Goal: Find specific fact: Find specific fact

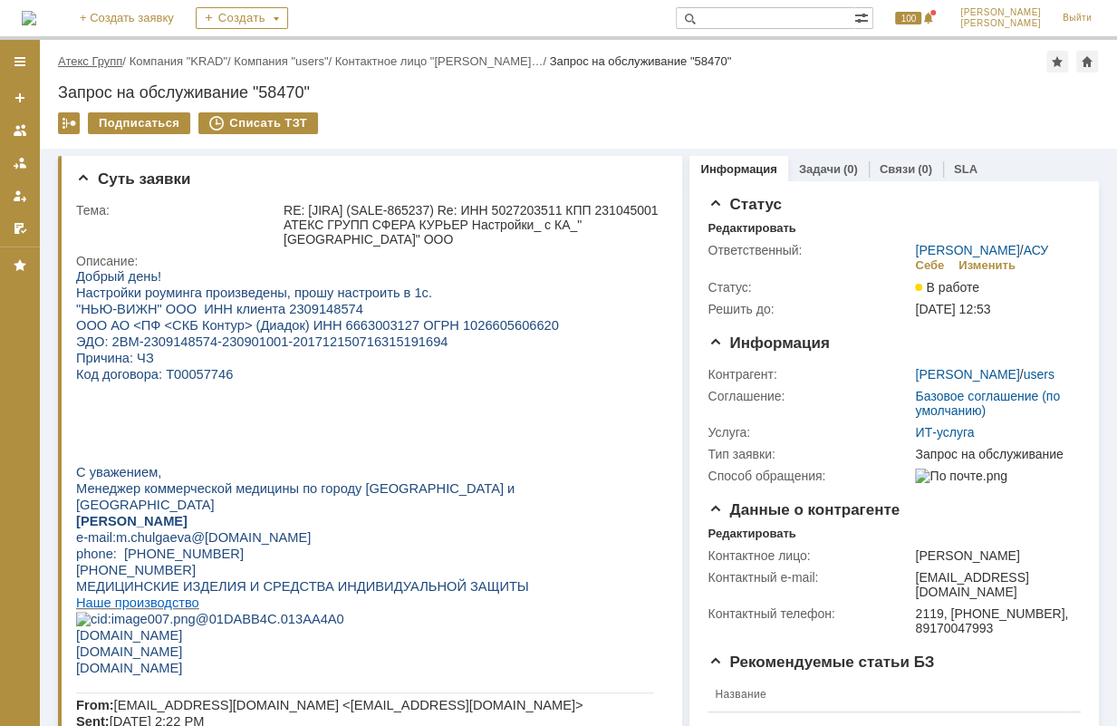
click at [109, 60] on link "Атекс Групп" at bounding box center [90, 61] width 64 height 14
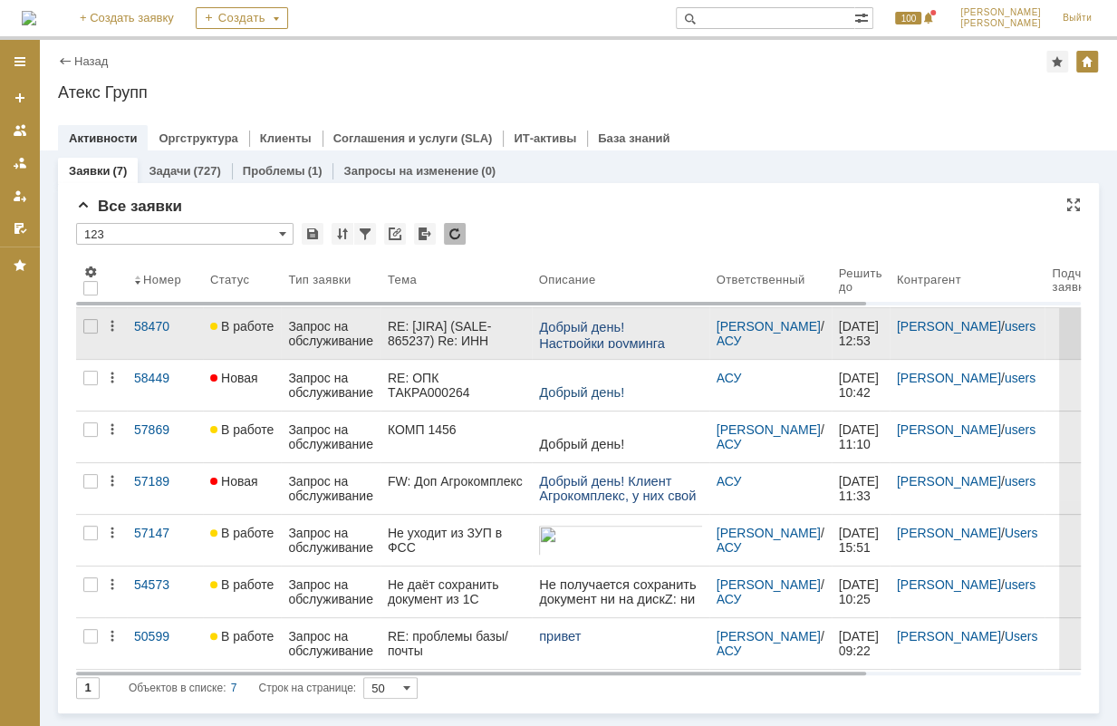
click at [462, 337] on div "RE: [JIRA] (SALE-865237) Re: ИНН 5027203511 КПП 231045001 АТЕКС ГРУПП СФЕРА КУР…" at bounding box center [456, 333] width 137 height 29
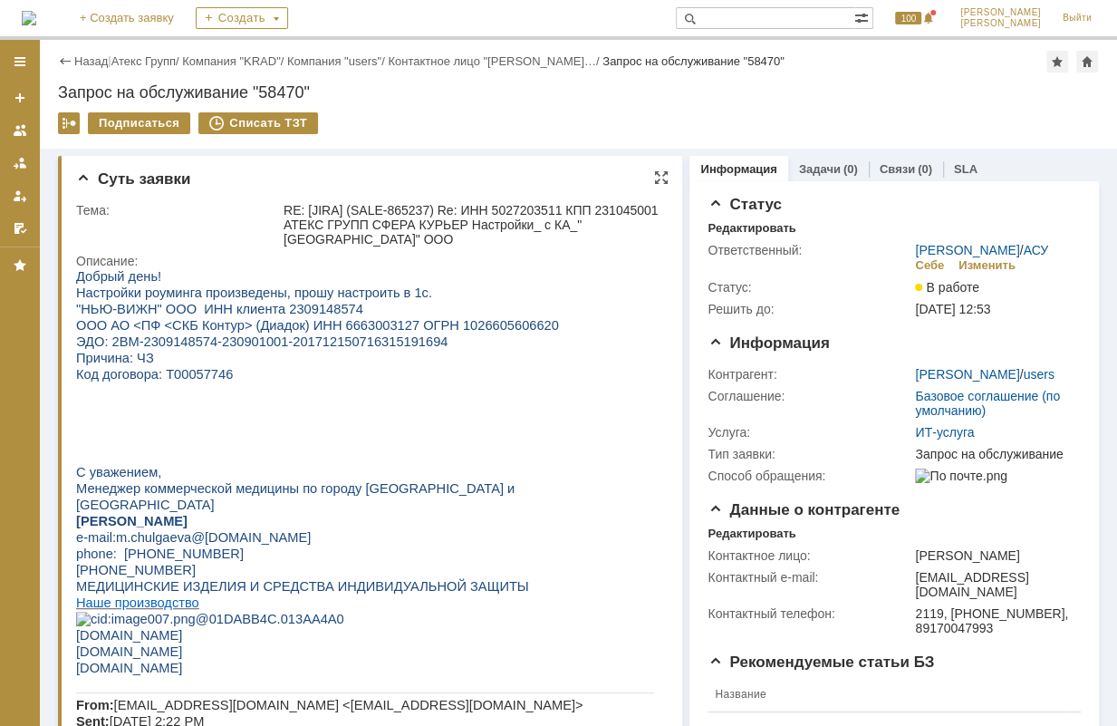
click at [290, 305] on span ""НЬЮ-ВИЖН" ООО ИНН клиента 2309148574" at bounding box center [219, 309] width 287 height 14
click at [303, 322] on span "ООО АО <ПФ <СКБ Контур> (Диадок) ИНН 6663003127 ОГРН 1026605606620" at bounding box center [317, 325] width 483 height 14
click at [307, 311] on span ""НЬЮ-ВИЖН" ООО ИНН клиента 2309148574" at bounding box center [219, 309] width 287 height 14
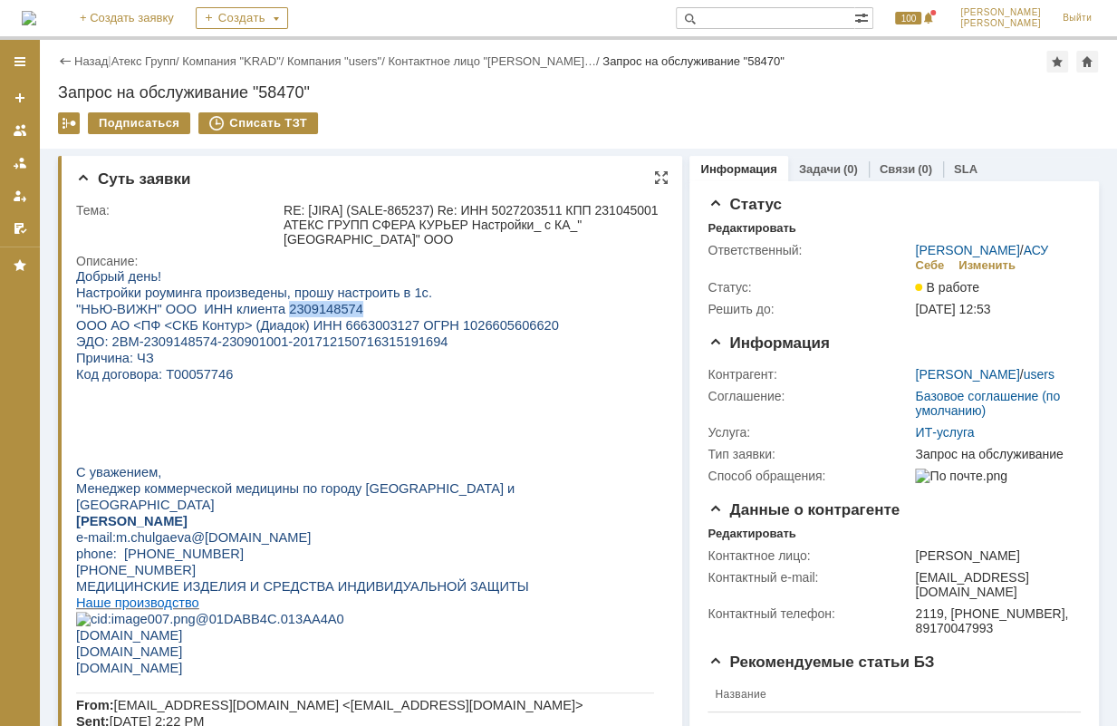
copy span "2309148574"
click at [104, 346] on span "ЭДО: 2BM-2309148574-230901001-201712150716315191694" at bounding box center [261, 341] width 371 height 14
drag, startPoint x: 111, startPoint y: 344, endPoint x: 169, endPoint y: 344, distance: 58.9
click at [169, 344] on span "ЭДО: 2BM-2309148574-230901001-201712150716315191694" at bounding box center [261, 341] width 371 height 14
drag, startPoint x: 169, startPoint y: 344, endPoint x: 114, endPoint y: 344, distance: 55.3
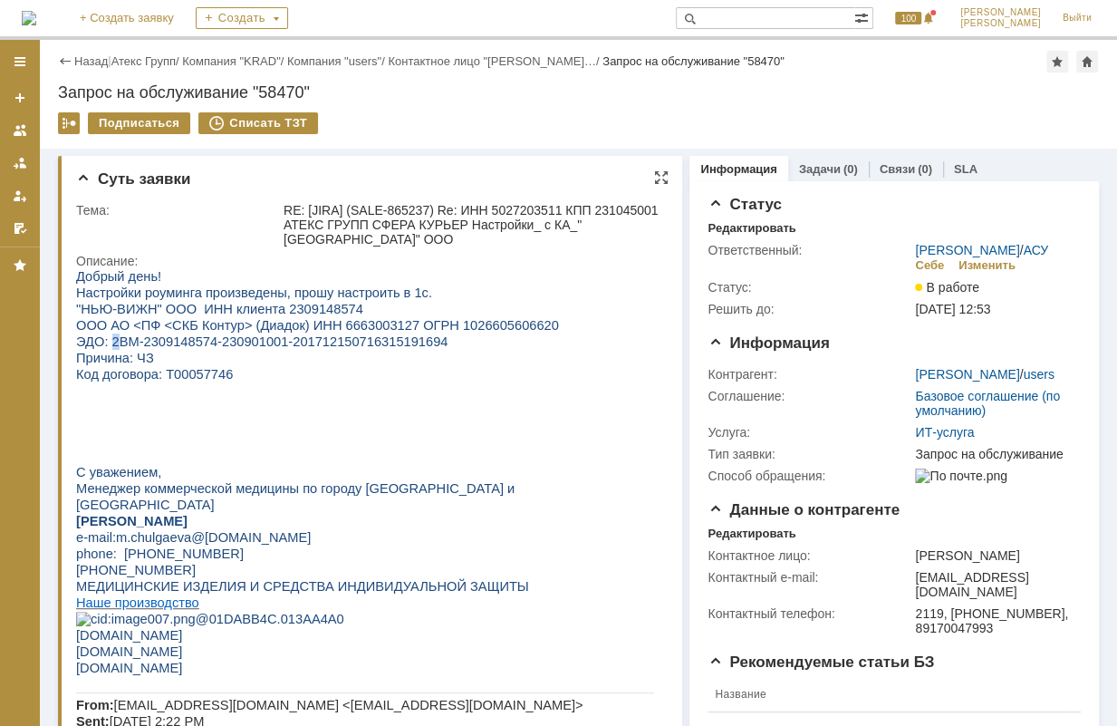
click at [114, 344] on span "ЭДО: 2BM-2309148574-230901001-201712150716315191694" at bounding box center [261, 341] width 371 height 14
click at [111, 344] on span "ЭДО: 2BM-2309148574-230901001-201712150716315191694" at bounding box center [261, 341] width 371 height 14
drag, startPoint x: 108, startPoint y: 344, endPoint x: 411, endPoint y: 341, distance: 303.4
click at [411, 341] on span "ЭДО: 2BM-2309148574-230901001-201712150716315191694" at bounding box center [261, 341] width 371 height 14
copy span "2BM-2309148574-230901001-201712150716315191694"
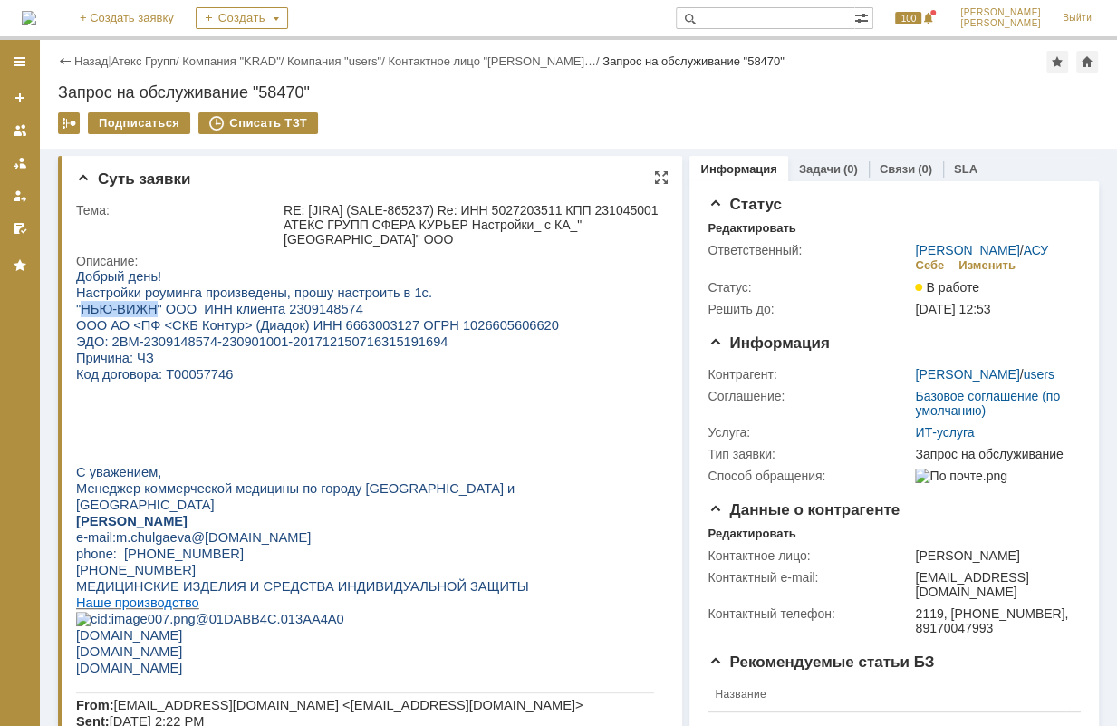
drag, startPoint x: 80, startPoint y: 306, endPoint x: 146, endPoint y: 306, distance: 66.1
click at [146, 306] on span ""НЬЮ-ВИЖН" ООО ИНН клиента 2309148574" at bounding box center [219, 309] width 287 height 14
copy span "НЬЮ-ВИЖН"
click at [282, 313] on span ""НЬЮ-ВИЖН" ООО ИНН клиента 2309148574" at bounding box center [219, 309] width 287 height 14
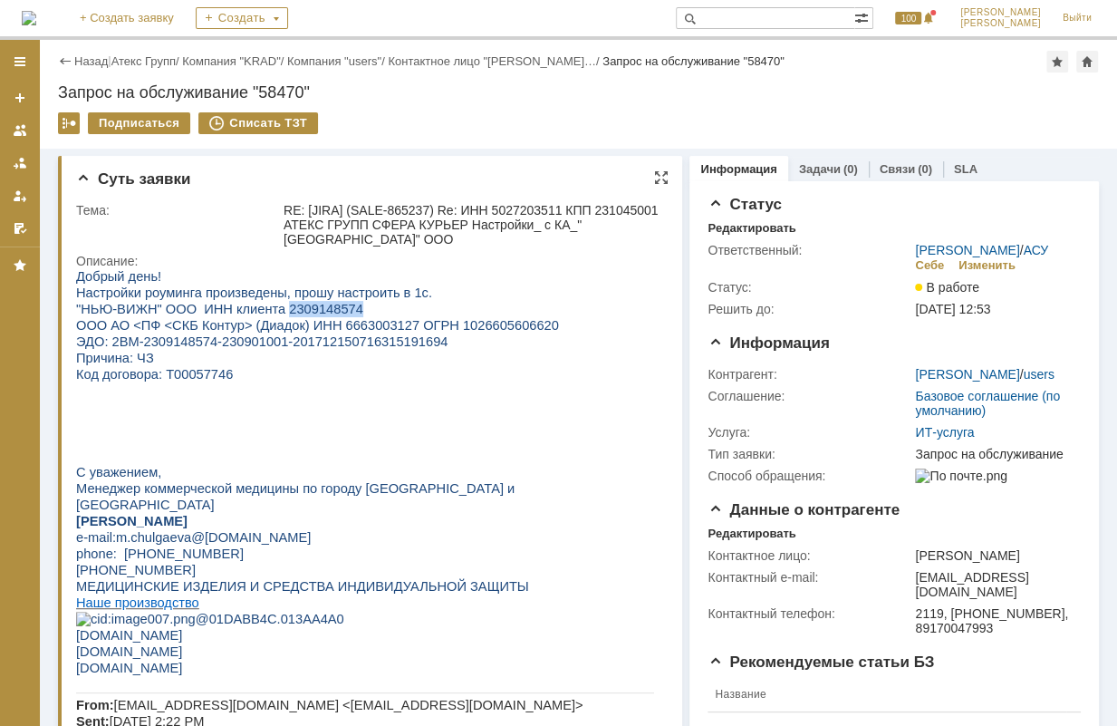
copy span "2309148574"
click at [420, 303] on p ""НЬЮ-ВИЖН" ООО ИНН клиента 2309148574" at bounding box center [365, 309] width 578 height 16
click at [138, 47] on div "Назад | Атекс Групп / Компания "KRAD" / Компания "users" / Контактное лицо "[PE…" at bounding box center [578, 94] width 1077 height 109
click at [140, 55] on link "Атекс Групп" at bounding box center [143, 61] width 64 height 14
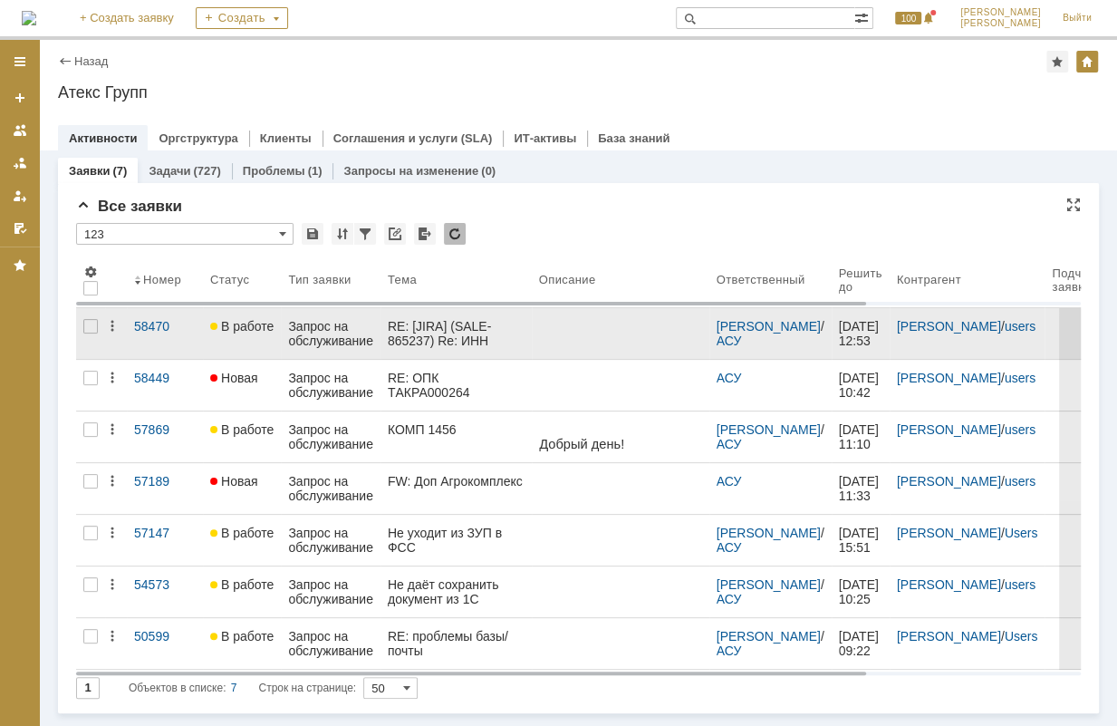
click at [303, 321] on div "Запрос на обслуживание" at bounding box center [330, 333] width 85 height 29
